Goal: Task Accomplishment & Management: Use online tool/utility

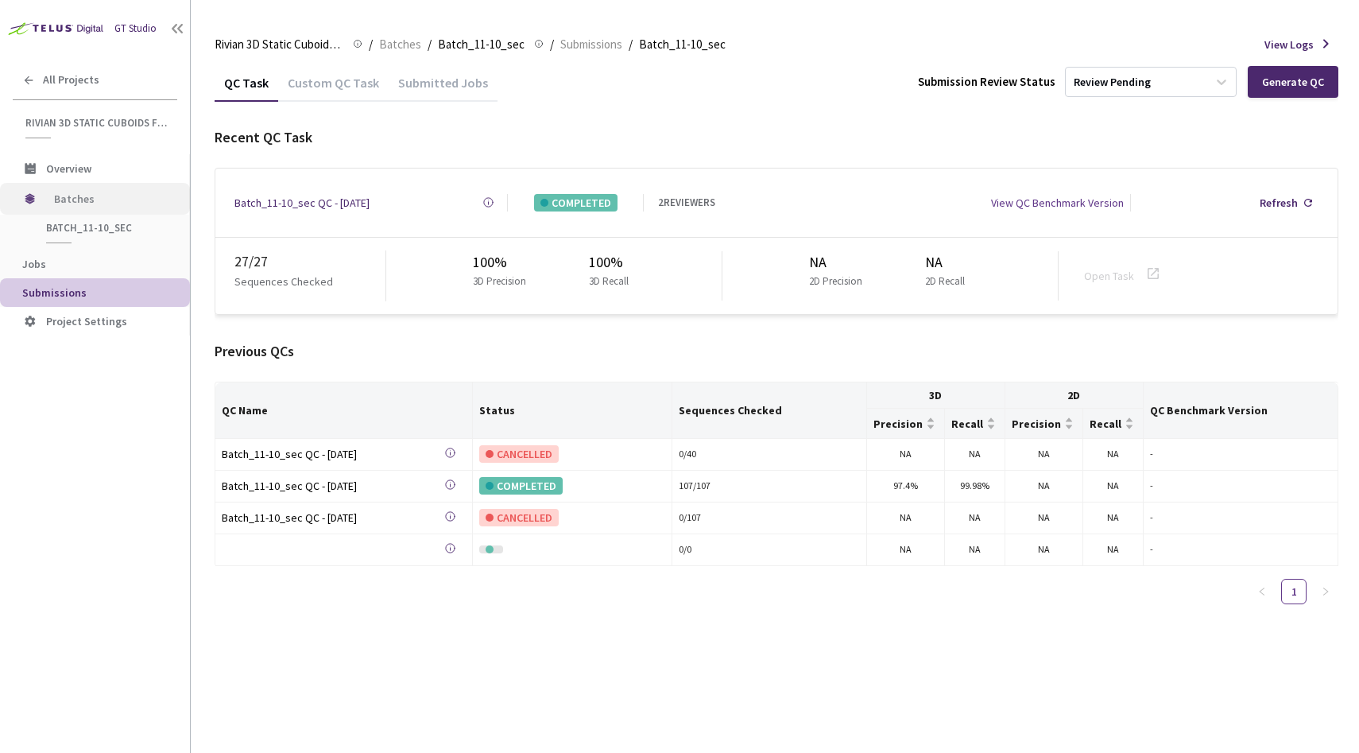
click at [93, 203] on span "Batches" at bounding box center [108, 199] width 109 height 32
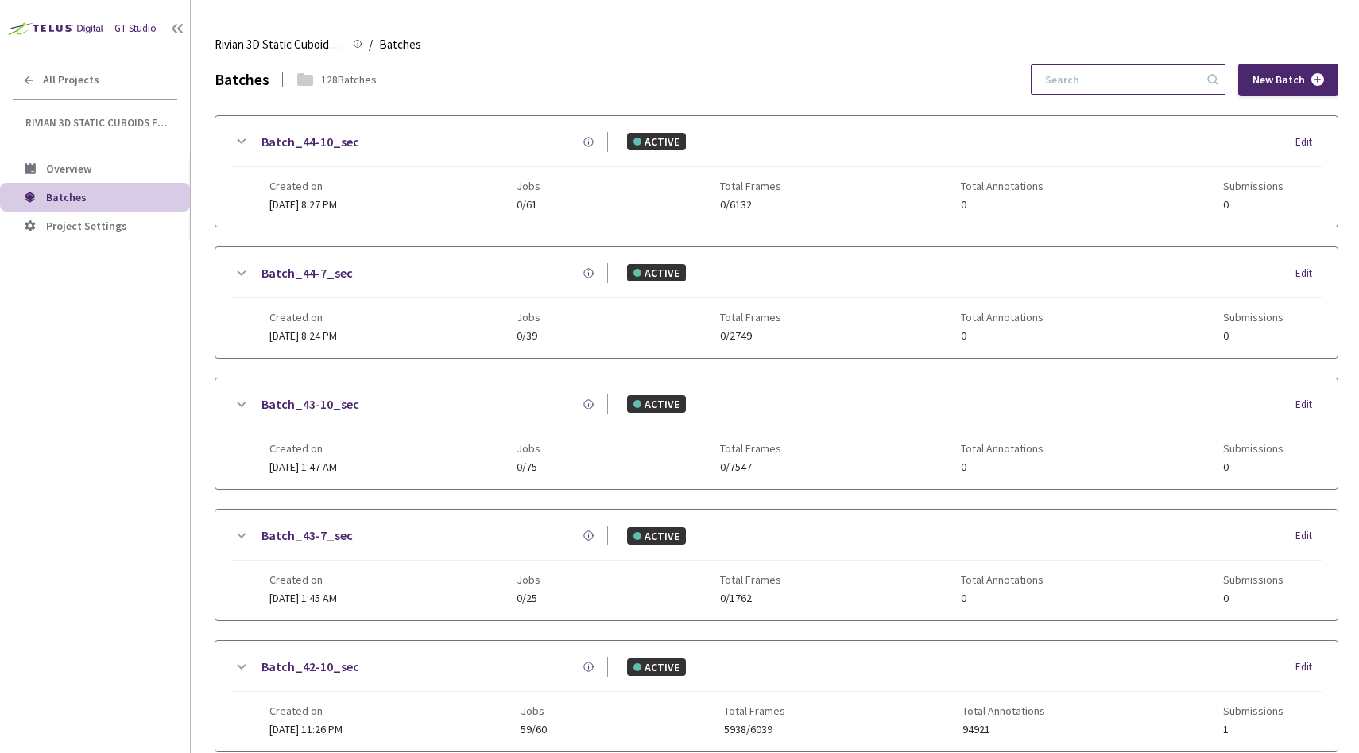
click at [1118, 84] on input at bounding box center [1120, 79] width 169 height 29
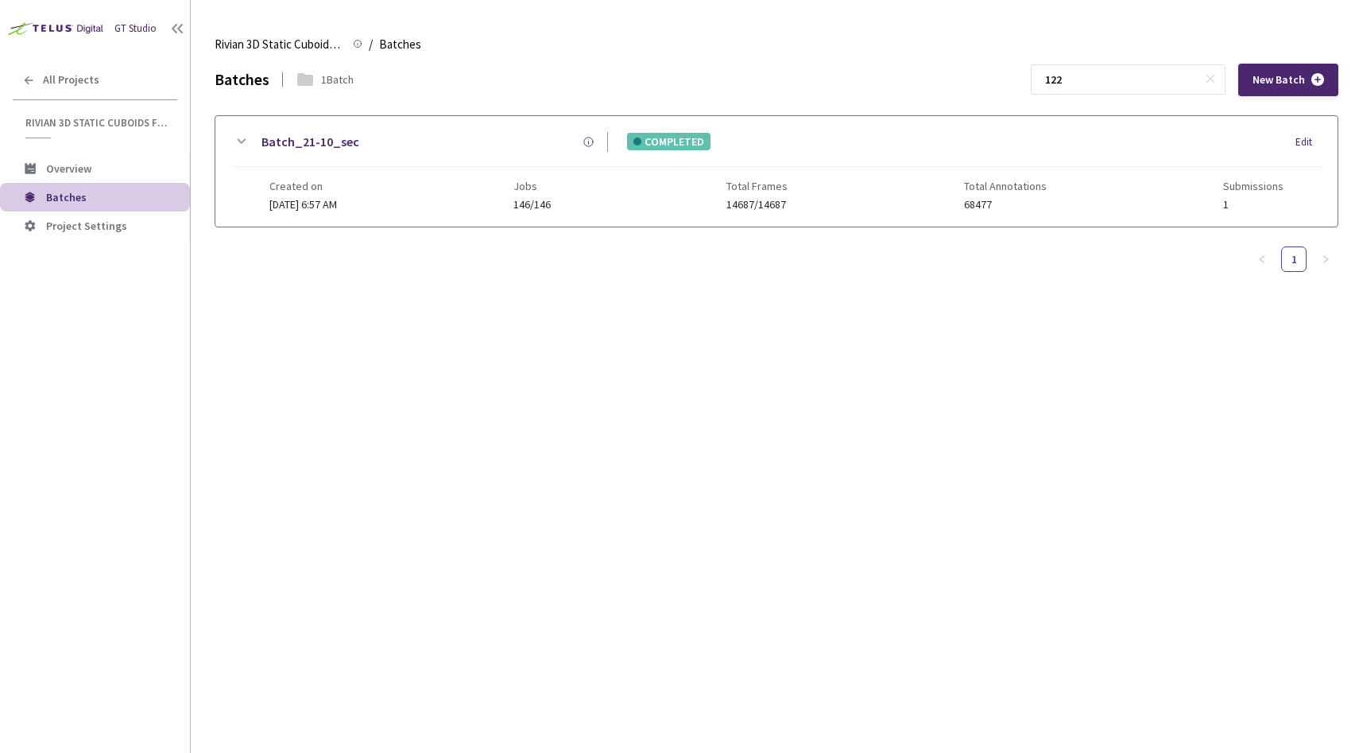
type input "122"
